Goal: Task Accomplishment & Management: Complete application form

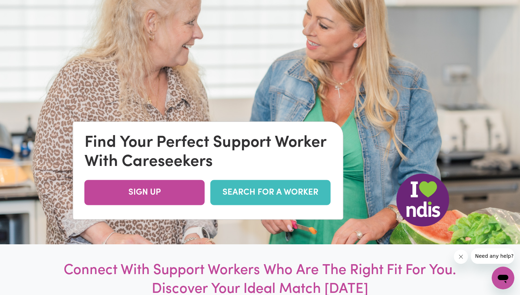
scroll to position [93, 0]
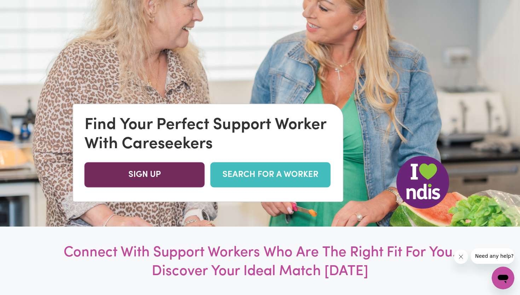
click at [157, 166] on link "SIGN UP" at bounding box center [145, 174] width 120 height 25
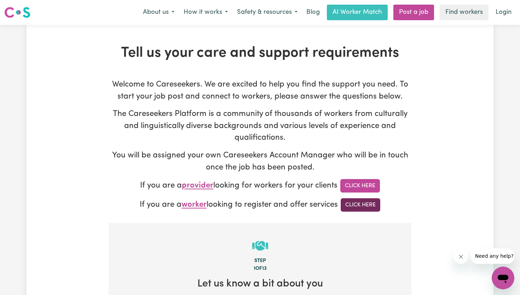
click at [366, 201] on link "Click Here" at bounding box center [361, 204] width 40 height 13
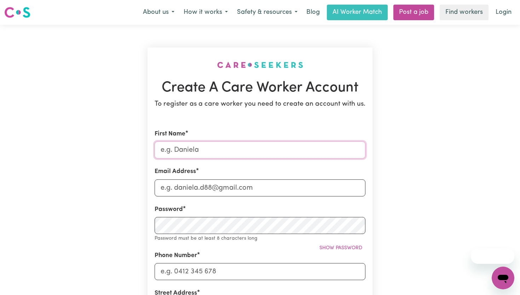
click at [263, 151] on input "First Name" at bounding box center [260, 149] width 211 height 17
type input "Olivia"
click at [182, 190] on input "Email Address" at bounding box center [260, 187] width 211 height 17
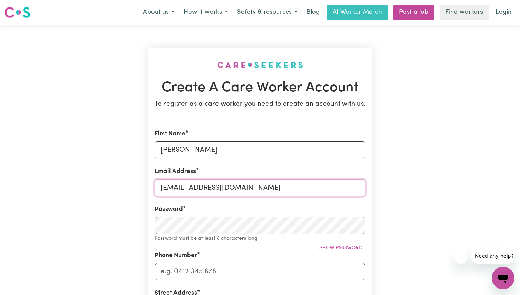
type input "livey2@icloud.com"
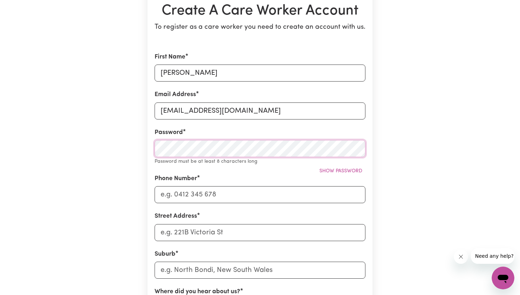
scroll to position [83, 0]
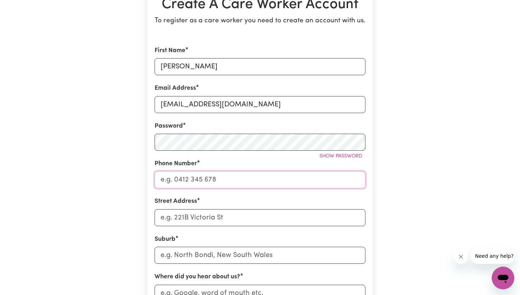
click at [272, 177] on input "Phone Number" at bounding box center [260, 179] width 211 height 17
type input "0431743246"
type input "Unit 9, 39-45 Bream St"
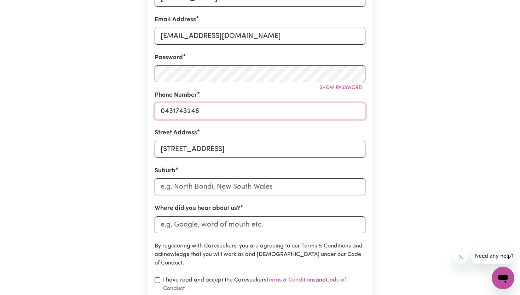
scroll to position [151, 0]
click at [286, 183] on input "text" at bounding box center [260, 186] width 211 height 17
type input "Coogee"
type input "Coogee, New South Wales, 2034"
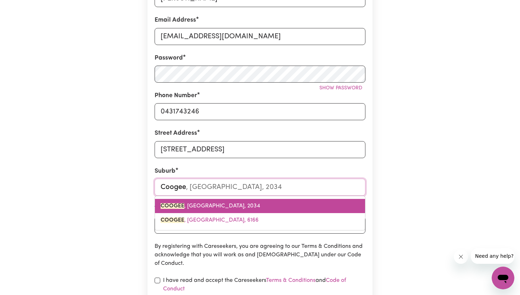
click at [261, 208] on link "COOGEE , New South Wales, 2034" at bounding box center [260, 206] width 210 height 14
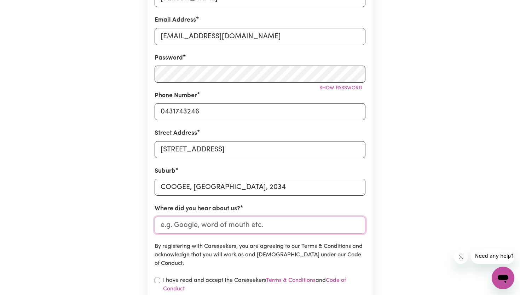
click at [241, 229] on input "Where did you hear about us?" at bounding box center [260, 224] width 211 height 17
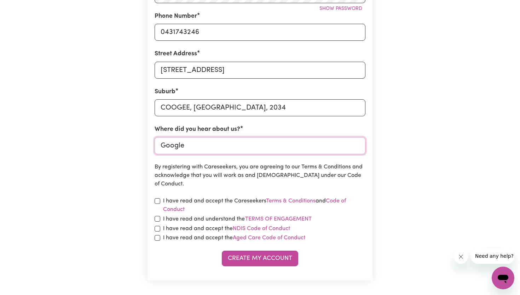
scroll to position [241, 0]
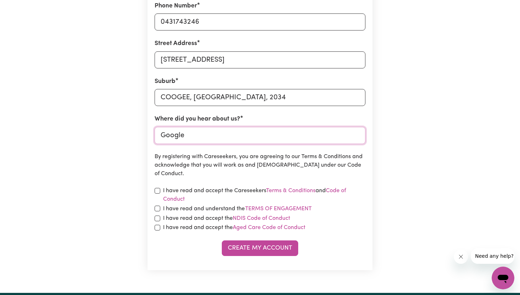
type input "Google"
click at [158, 189] on input "checkbox" at bounding box center [158, 191] width 6 height 6
checkbox input "true"
click at [158, 206] on input "checkbox" at bounding box center [158, 208] width 6 height 6
checkbox input "true"
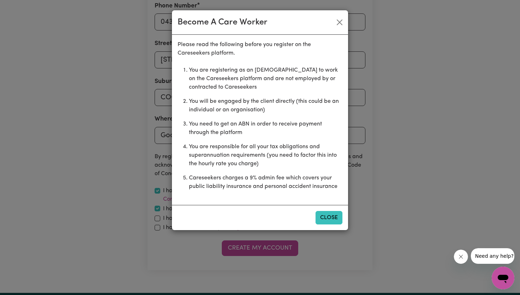
click at [332, 216] on button "Close" at bounding box center [329, 217] width 27 height 13
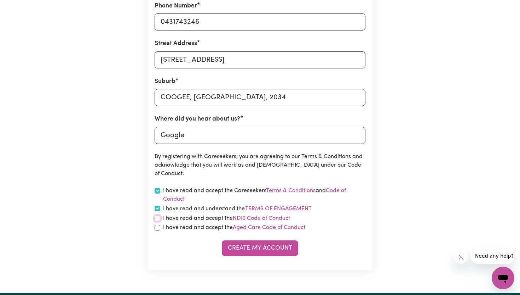
click at [157, 217] on input "checkbox" at bounding box center [158, 218] width 6 height 6
checkbox input "true"
click at [156, 226] on input "checkbox" at bounding box center [158, 227] width 6 height 6
checkbox input "true"
click at [245, 245] on button "Create My Account" at bounding box center [260, 248] width 76 height 16
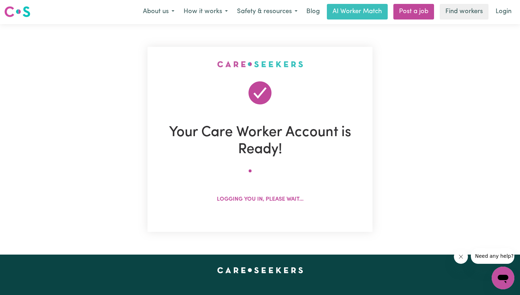
scroll to position [0, 0]
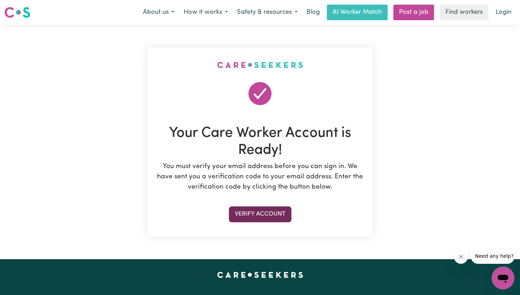
click at [264, 216] on button "Verify Account" at bounding box center [260, 214] width 63 height 16
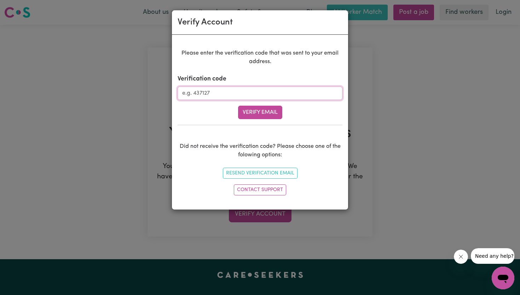
click at [235, 94] on input "Verification code" at bounding box center [260, 92] width 165 height 13
click at [255, 64] on p "Please enter the verification code that was sent to your email address." at bounding box center [260, 57] width 165 height 17
click at [257, 92] on input "Verification code" at bounding box center [260, 92] width 165 height 13
paste input "206125"
type input "206125"
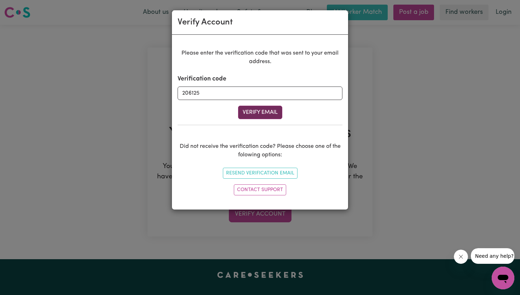
click at [265, 116] on button "Verify Email" at bounding box center [260, 112] width 44 height 13
